Goal: Information Seeking & Learning: Check status

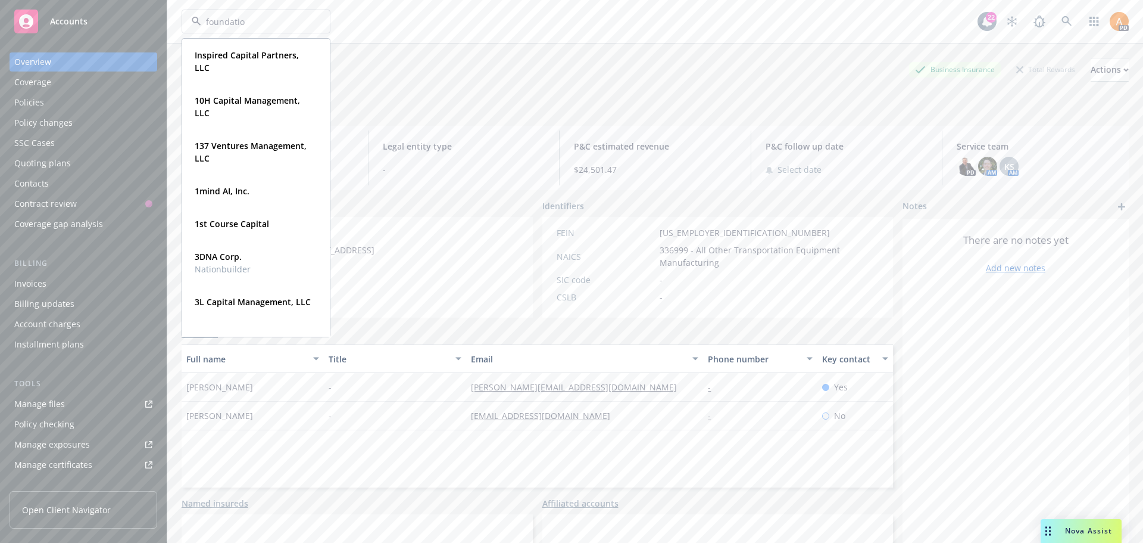
type input "foundation"
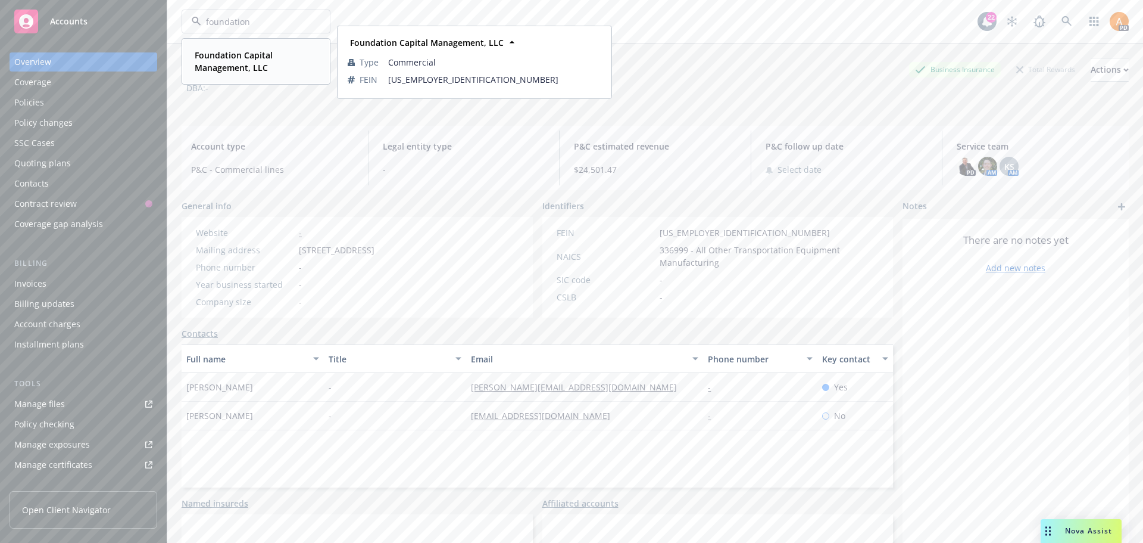
click at [249, 67] on strong "Foundation Capital Management, LLC" at bounding box center [234, 61] width 78 height 24
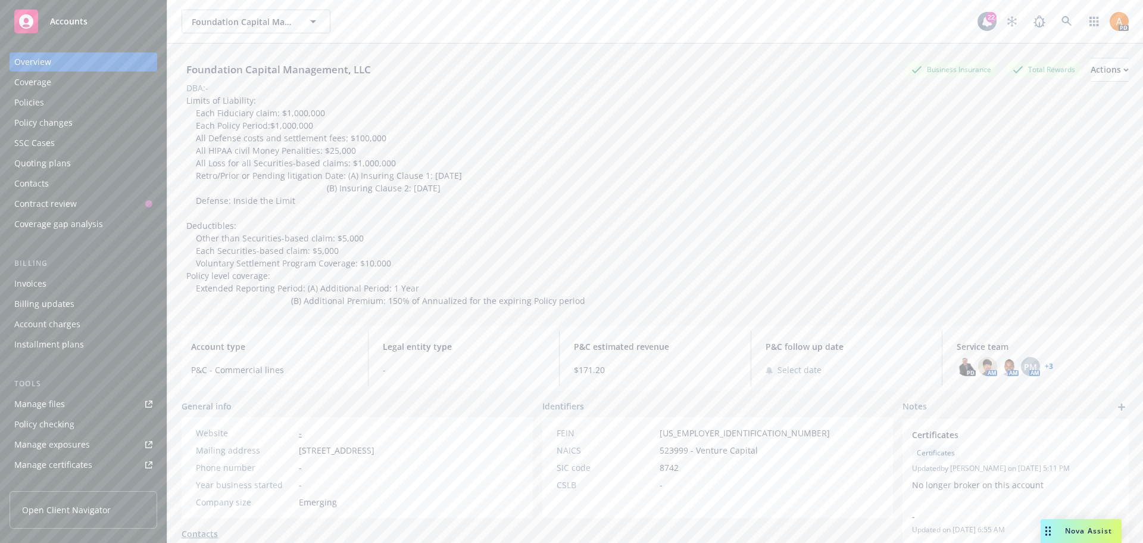
click at [48, 102] on div "Policies" at bounding box center [83, 102] width 138 height 19
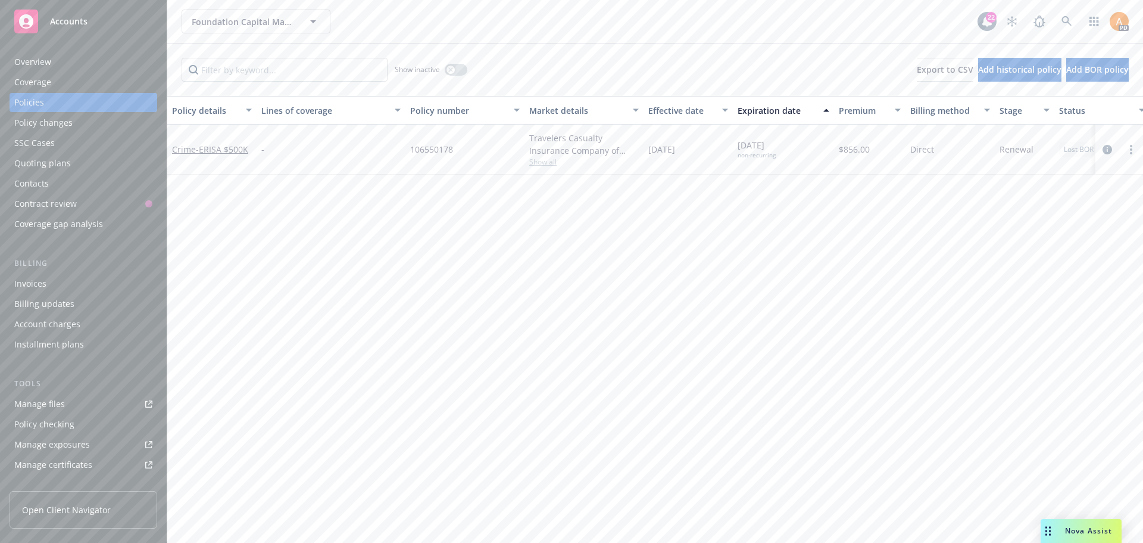
click at [547, 165] on span "Show all" at bounding box center [584, 162] width 110 height 10
click at [269, 239] on div "Policy details Lines of coverage Policy number Market details Effective date Ex…" at bounding box center [655, 319] width 976 height 447
click at [453, 69] on icon "button" at bounding box center [450, 69] width 5 height 5
